Goal: Task Accomplishment & Management: Complete application form

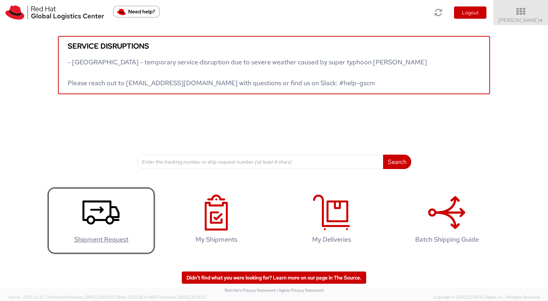
click at [89, 209] on icon at bounding box center [100, 213] width 37 height 36
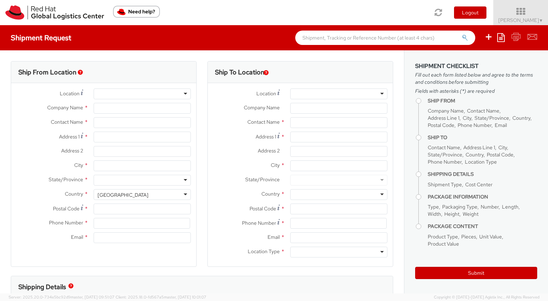
select select "809"
select select
click at [298, 120] on input "text" at bounding box center [338, 122] width 97 height 11
paste input "Attn. Vojtěch Kotora"
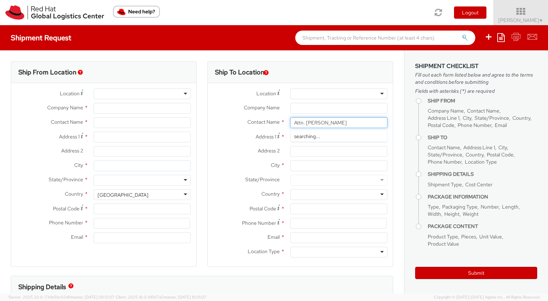
type input "Attn. Vojtěch Kotora"
click at [256, 123] on span "Contact Name" at bounding box center [263, 122] width 32 height 6
type input "Red Hat Czech s.r.o."
type input "Romana Cerna"
type input "Purkynova 647/111"
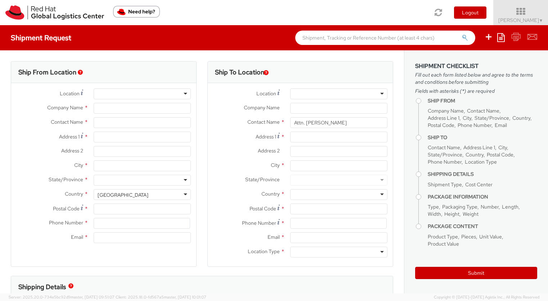
type input "BRNO"
type input "621 00"
type input "420 532 294 555"
type input "rcerna@redhat.com"
select select "CM"
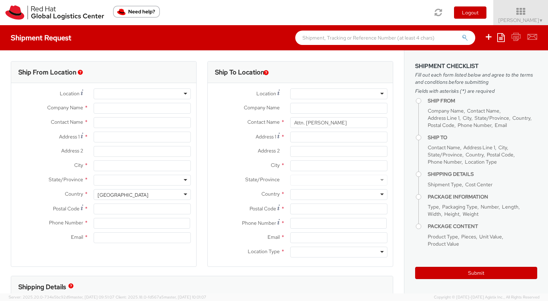
select select "KGS"
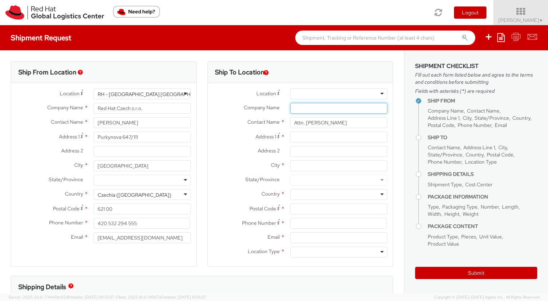
click at [306, 106] on input "Company Name *" at bounding box center [338, 108] width 97 height 11
paste input "KPMG Česká republika, s.r.o."
type input "KPMG Česká republika, s.r.o."
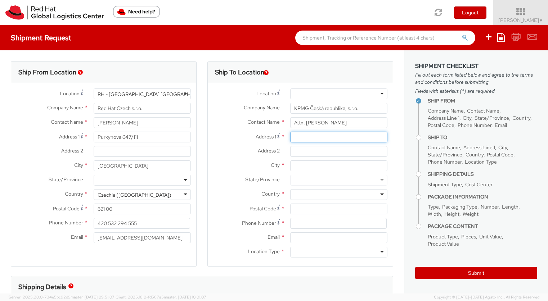
click at [309, 140] on input "Address 1 *" at bounding box center [338, 137] width 97 height 11
paste input "Vlněna 526/5"
type input "Vlněna 526/5"
click at [294, 210] on input "Postal Code *" at bounding box center [338, 209] width 97 height 11
paste input "602 00"
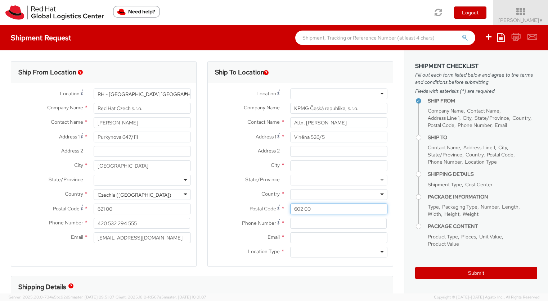
type input "602 00"
click at [304, 196] on div at bounding box center [338, 194] width 97 height 11
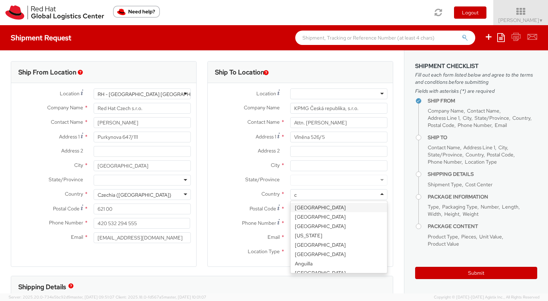
type input "cz"
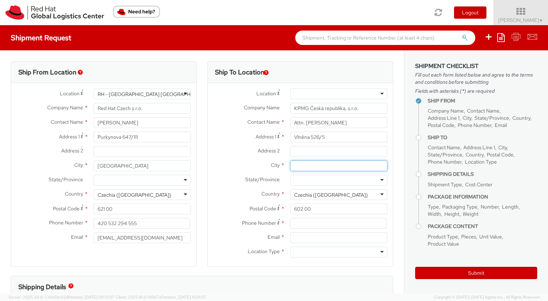
click at [297, 167] on input "City *" at bounding box center [338, 166] width 97 height 11
paste input "Brno"
type input "Brno"
click at [300, 223] on input at bounding box center [338, 223] width 97 height 11
paste input "+420 541 421 311"
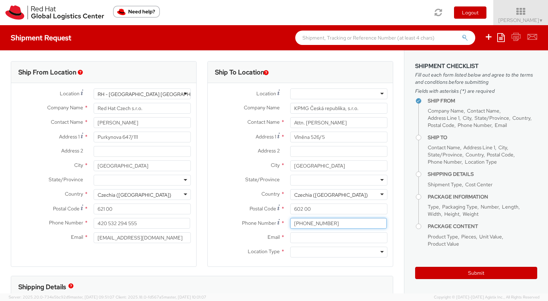
type input "+420 541 421 311"
click at [315, 237] on input "Email *" at bounding box center [338, 238] width 97 height 11
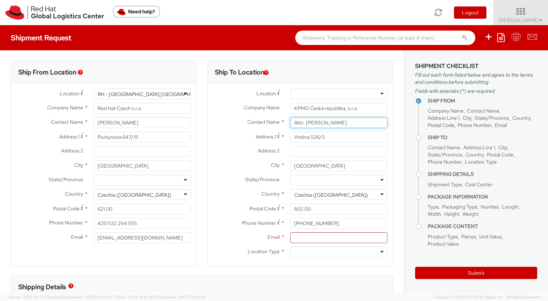
click at [331, 122] on input "Attn. Vojtěch Kotora" at bounding box center [338, 122] width 97 height 11
click at [300, 239] on input "Email *" at bounding box center [338, 238] width 97 height 11
paste input "vkotora@kpmg.cz"
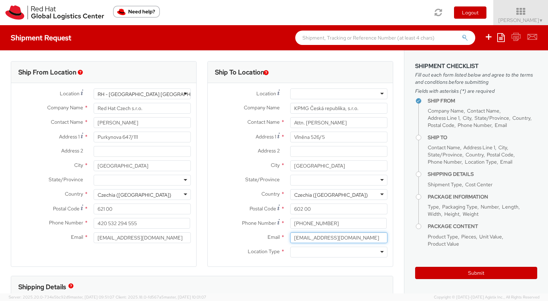
type input "vkotora@kpmg.cz"
click at [318, 252] on div at bounding box center [338, 252] width 97 height 11
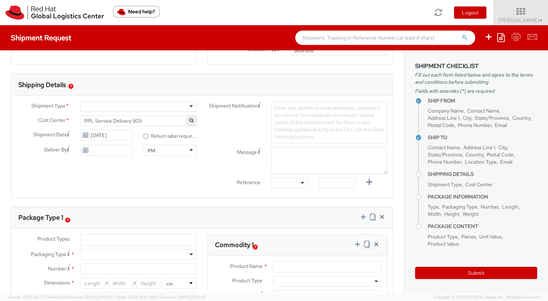
scroll to position [204, 0]
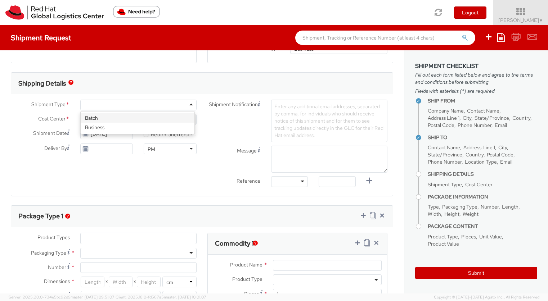
click at [115, 107] on div at bounding box center [138, 105] width 116 height 11
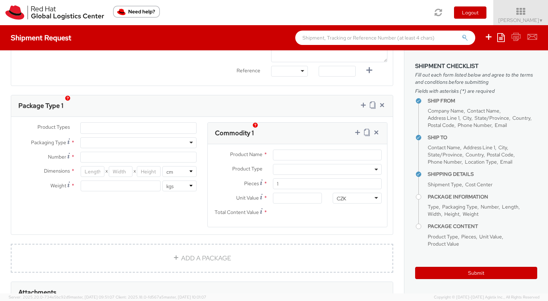
scroll to position [322, 0]
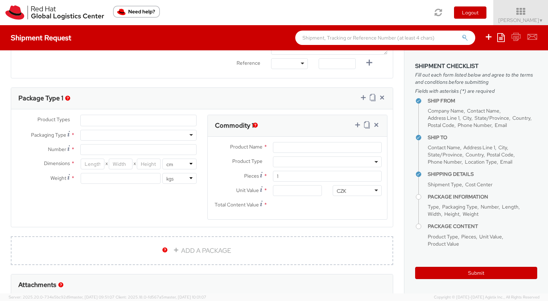
click at [110, 136] on div at bounding box center [138, 135] width 116 height 11
type input "1"
type input "24.13"
type input "31.75"
type input "0.64"
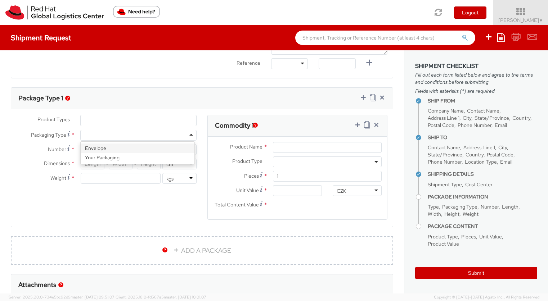
type input "0.5"
click at [278, 162] on span at bounding box center [327, 162] width 109 height 11
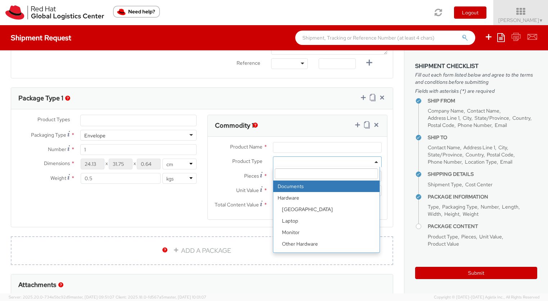
select select "DOCUMENT"
type input "Documents"
type input "1.00"
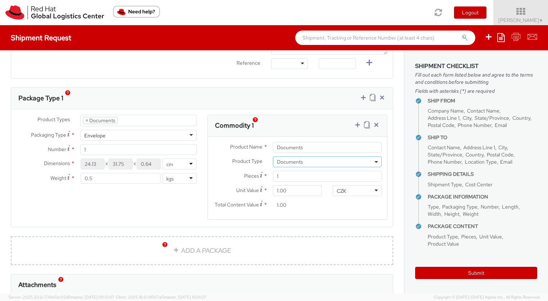
scroll to position [432, 0]
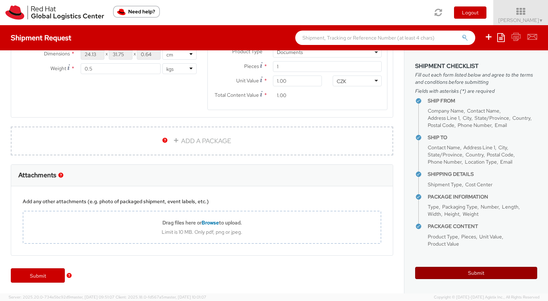
click at [462, 273] on button "Submit" at bounding box center [476, 273] width 122 height 12
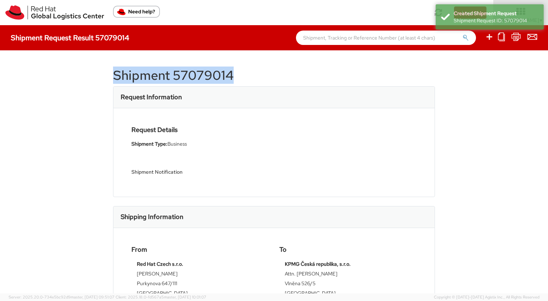
drag, startPoint x: 238, startPoint y: 76, endPoint x: 90, endPoint y: 74, distance: 148.4
click at [90, 74] on div "Shipment 57079014 Request Information Request Details Shipment Type: Business S…" at bounding box center [274, 171] width 548 height 243
copy h1 "Shipment 57079014"
